Goal: Task Accomplishment & Management: Use online tool/utility

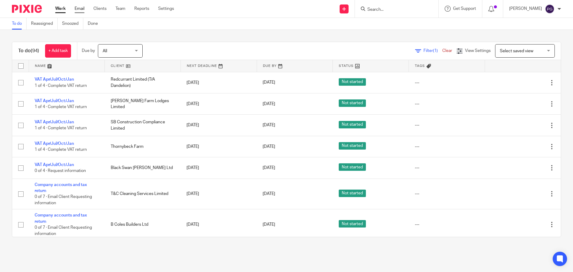
click at [80, 9] on link "Email" at bounding box center [80, 9] width 10 height 6
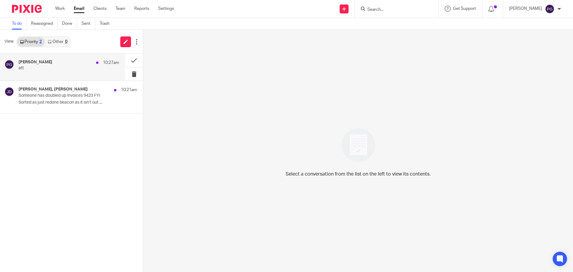
click at [79, 67] on p "att" at bounding box center [58, 68] width 81 height 5
click at [138, 59] on button at bounding box center [134, 60] width 18 height 13
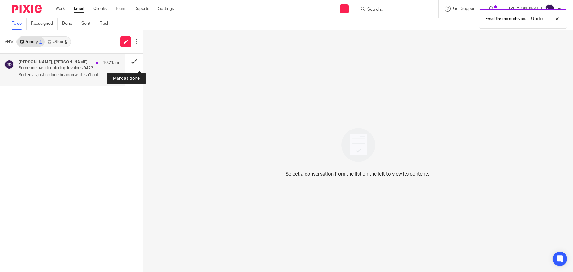
click at [136, 59] on button at bounding box center [134, 62] width 18 height 16
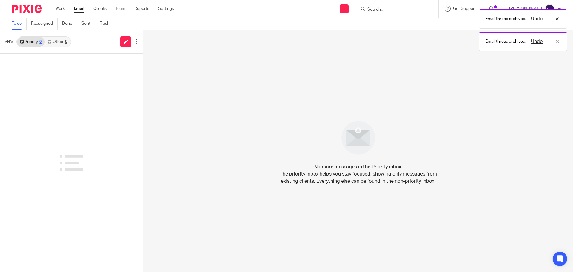
click at [64, 35] on div "View Priority 0 Other 0" at bounding box center [71, 42] width 143 height 24
click at [59, 42] on link "Other 0" at bounding box center [57, 42] width 25 height 10
click at [36, 43] on link "Priority 0" at bounding box center [31, 42] width 28 height 10
